Goal: Task Accomplishment & Management: Complete application form

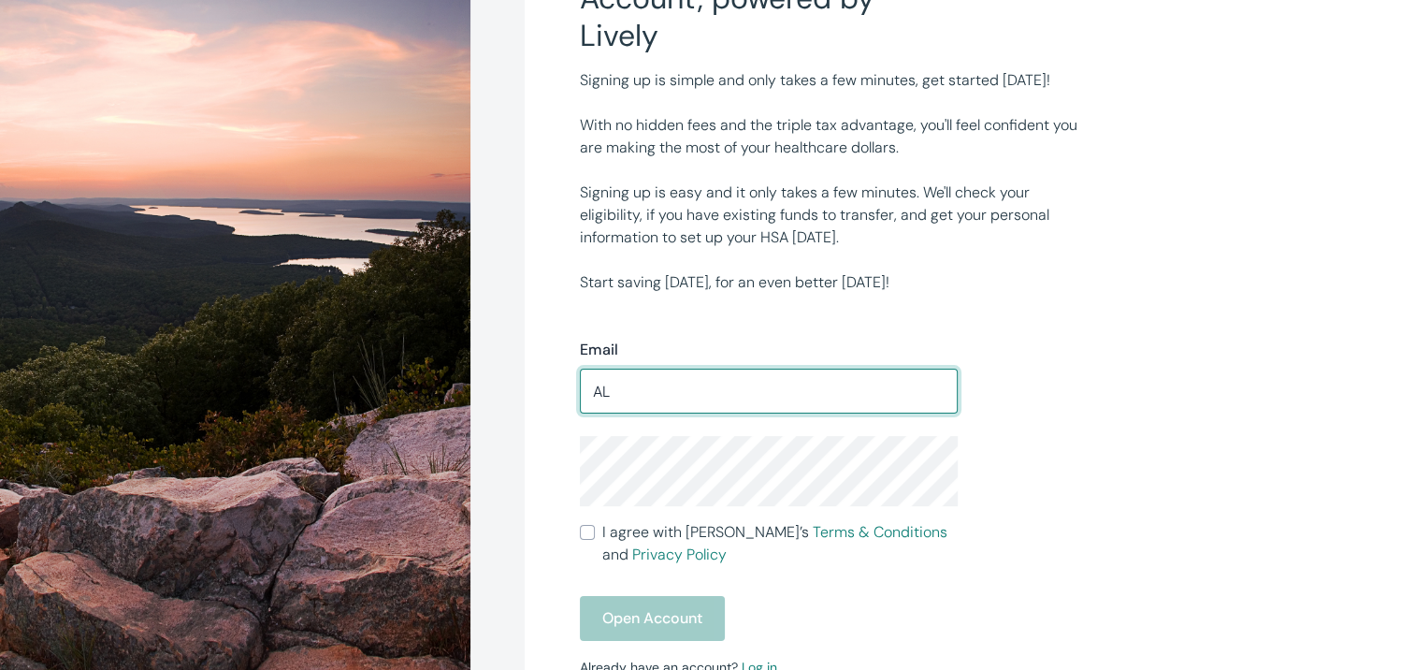
type input "[EMAIL_ADDRESS][DOMAIN_NAME]"
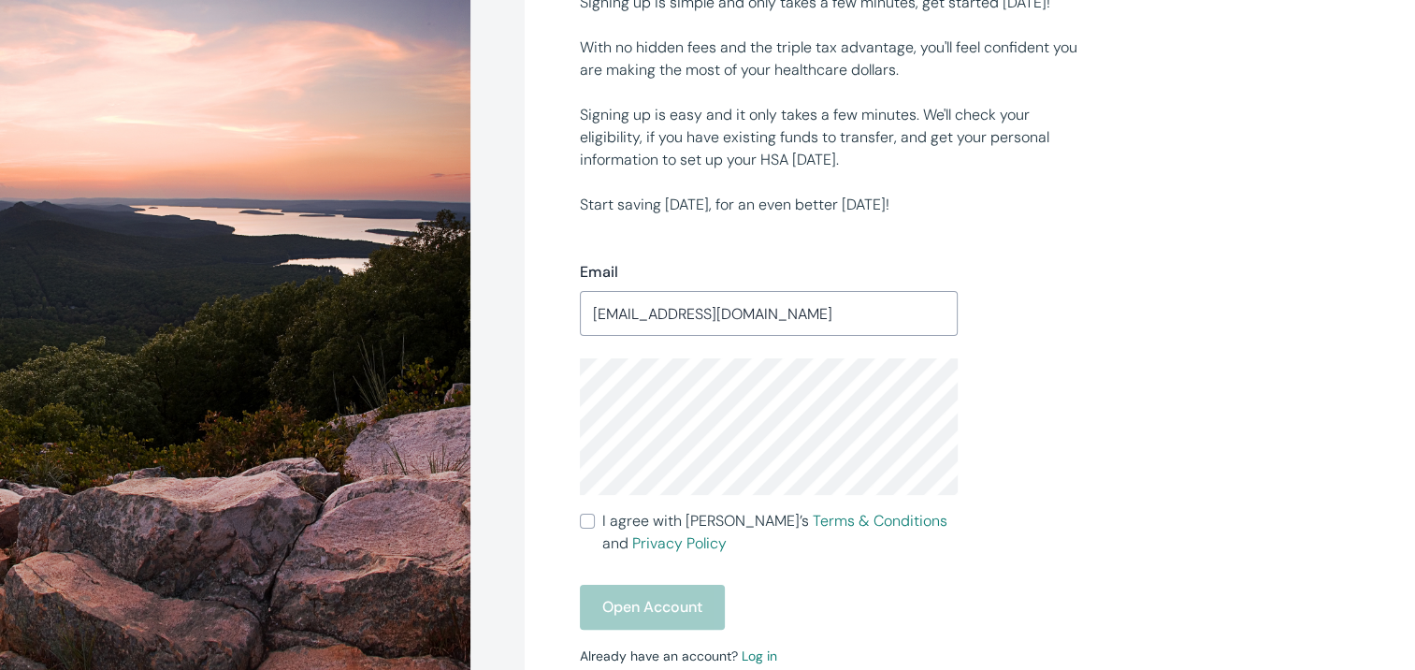
scroll to position [374, 0]
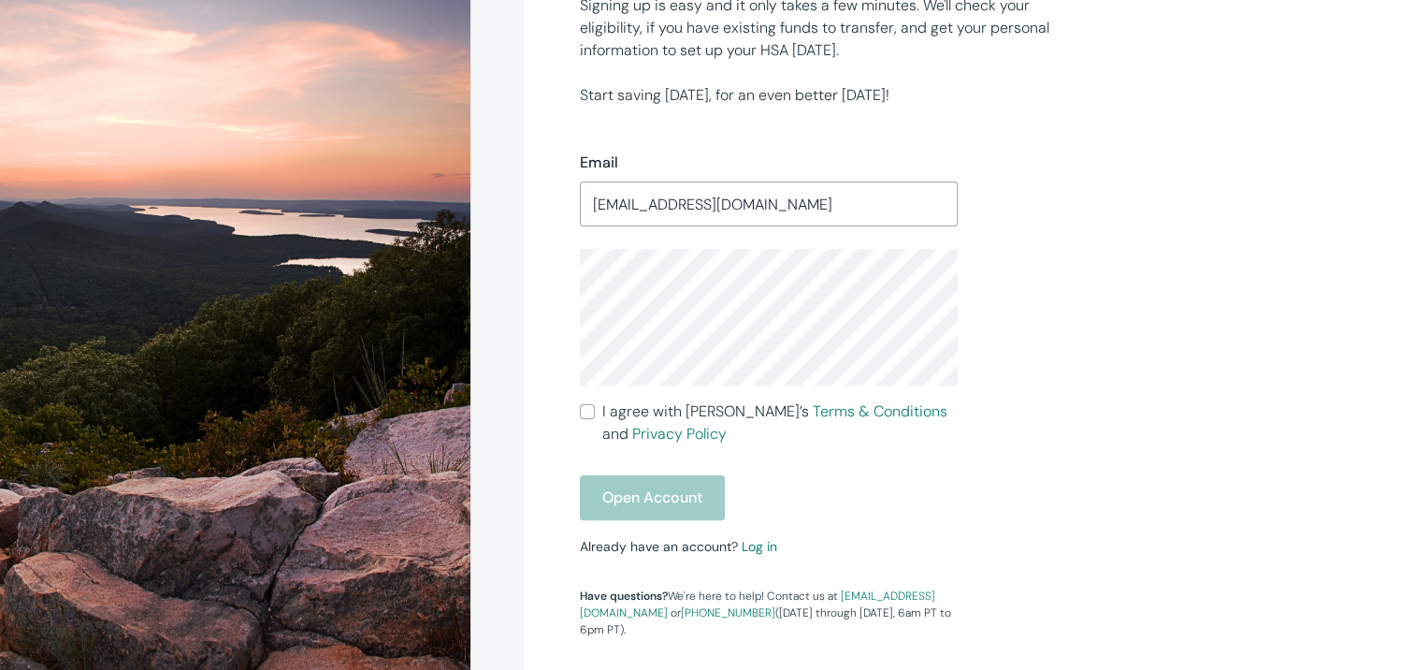
click at [584, 410] on input "I agree with Lively’s Terms & Conditions and Privacy Policy" at bounding box center [587, 411] width 15 height 15
checkbox input "true"
click at [785, 209] on input "[EMAIL_ADDRESS][DOMAIN_NAME]" at bounding box center [769, 203] width 379 height 37
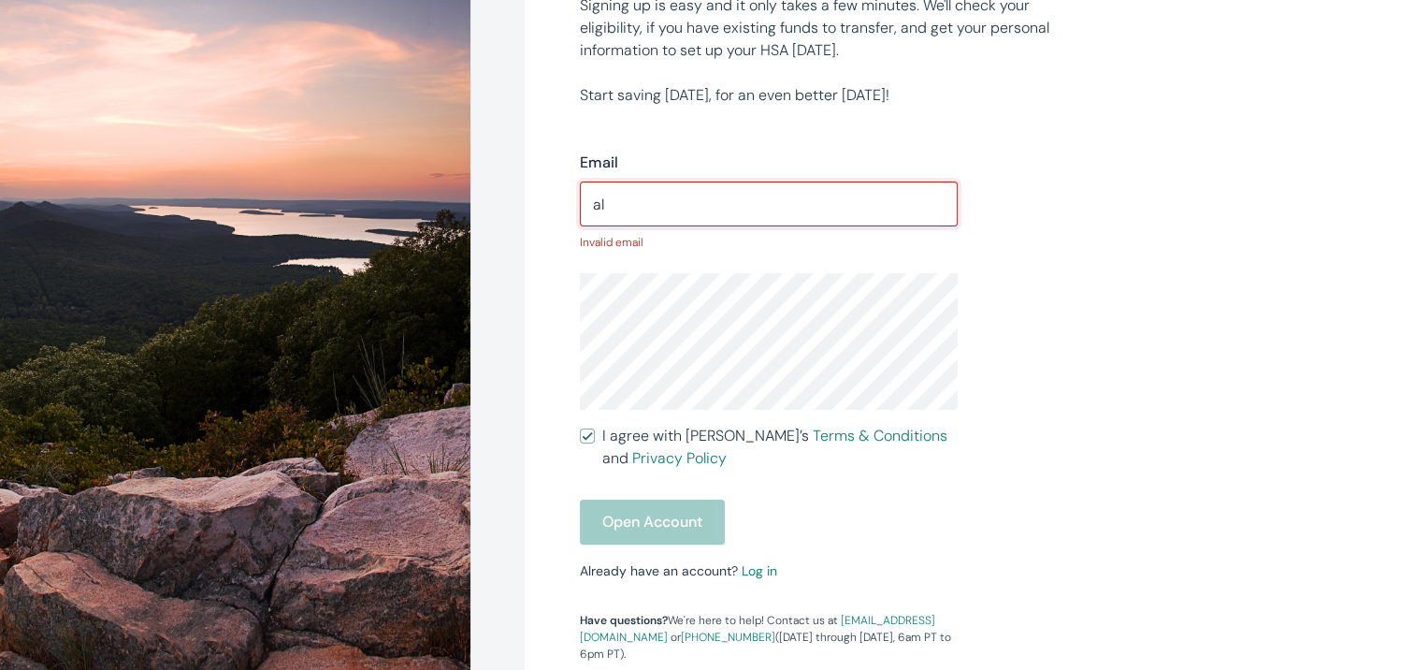
type input "a"
click at [748, 574] on link "Log in" at bounding box center [760, 570] width 36 height 17
